Goal: Navigation & Orientation: Go to known website

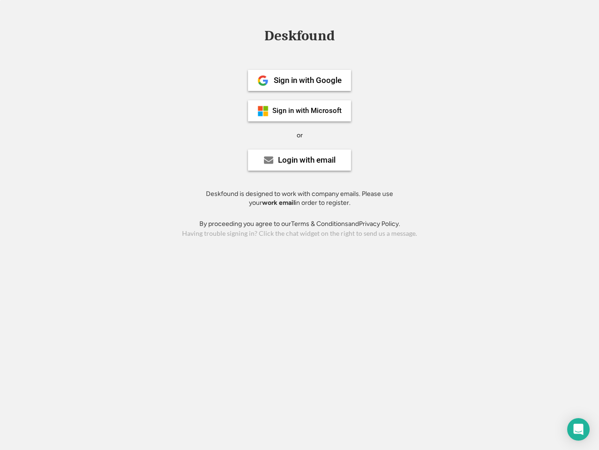
click at [300, 134] on div "or" at bounding box center [300, 135] width 6 height 9
click at [300, 37] on div "Deskfound" at bounding box center [300, 36] width 80 height 15
click at [256, 35] on div "Deskfound" at bounding box center [299, 38] width 599 height 18
click at [300, 37] on div "Deskfound" at bounding box center [300, 36] width 80 height 15
click at [300, 135] on div "or" at bounding box center [300, 135] width 6 height 9
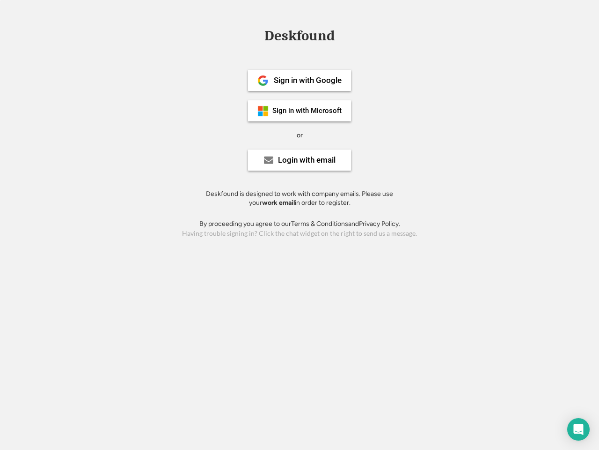
click at [300, 80] on div "Sign in with Google" at bounding box center [308, 80] width 68 height 8
click at [308, 80] on div "Sign in with Google" at bounding box center [308, 80] width 68 height 8
click at [263, 81] on img at bounding box center [263, 80] width 11 height 11
click at [300, 111] on div "Sign in with Microsoft" at bounding box center [307, 110] width 69 height 7
click at [308, 111] on div "Sign in with Microsoft" at bounding box center [307, 110] width 69 height 7
